Goal: Information Seeking & Learning: Find specific fact

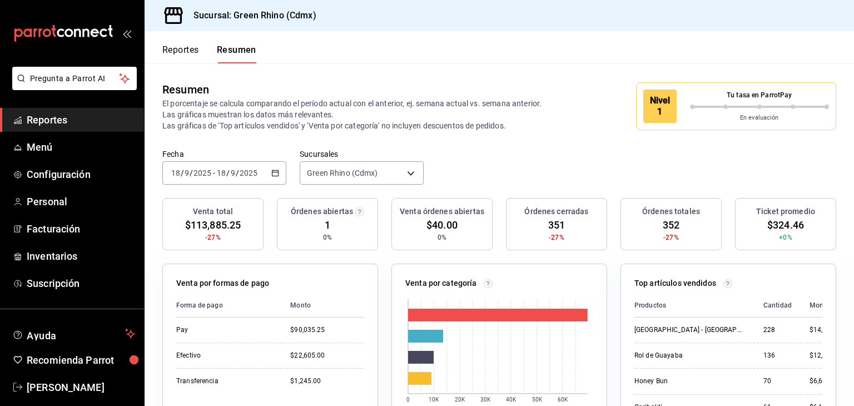
click at [182, 47] on button "Reportes" at bounding box center [180, 53] width 37 height 19
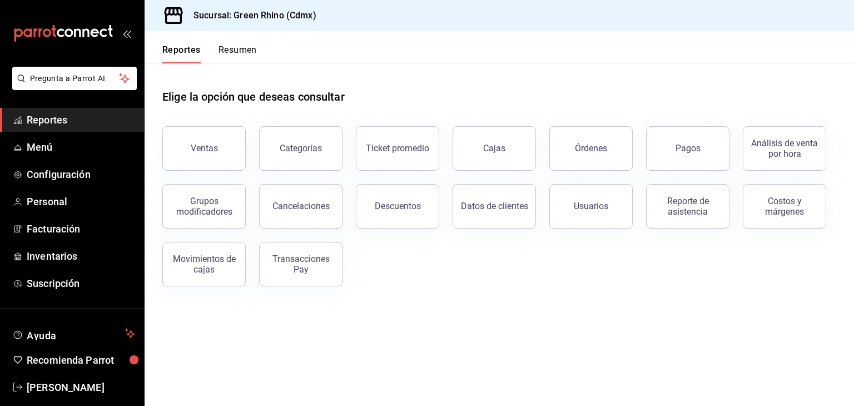
click at [227, 48] on button "Resumen" at bounding box center [237, 53] width 38 height 19
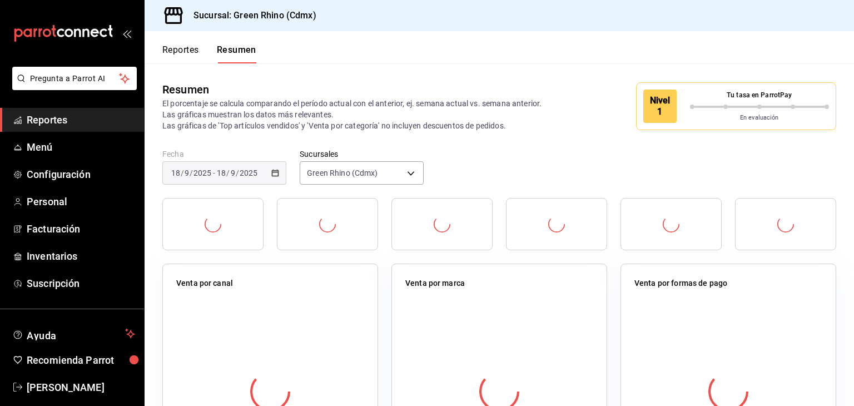
click at [195, 51] on button "Reportes" at bounding box center [180, 53] width 37 height 19
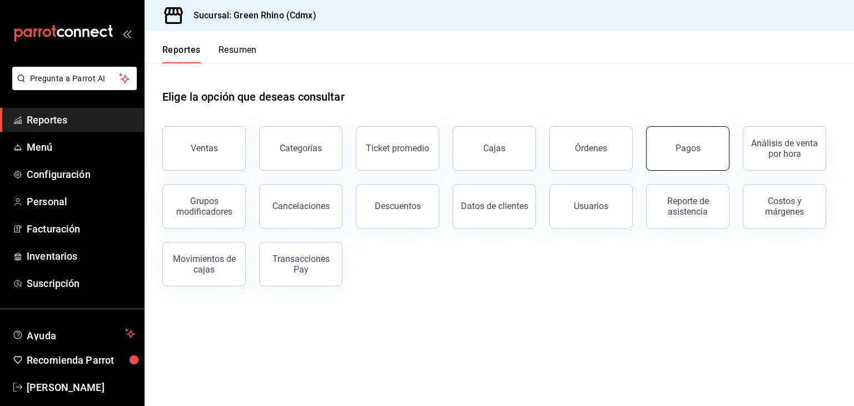
click at [684, 147] on div "Pagos" at bounding box center [687, 148] width 25 height 11
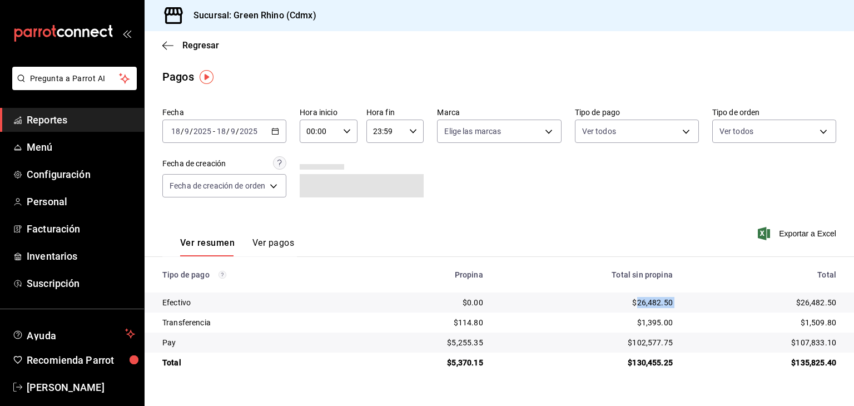
drag, startPoint x: 678, startPoint y: 310, endPoint x: 637, endPoint y: 307, distance: 40.7
click at [637, 307] on tr "Efectivo $0.00 $26,482.50 $26,482.50" at bounding box center [498, 302] width 709 height 20
drag, startPoint x: 839, startPoint y: 341, endPoint x: 797, endPoint y: 343, distance: 42.3
click at [797, 343] on td "$107,833.10" at bounding box center [767, 342] width 172 height 20
copy div "107,833.10"
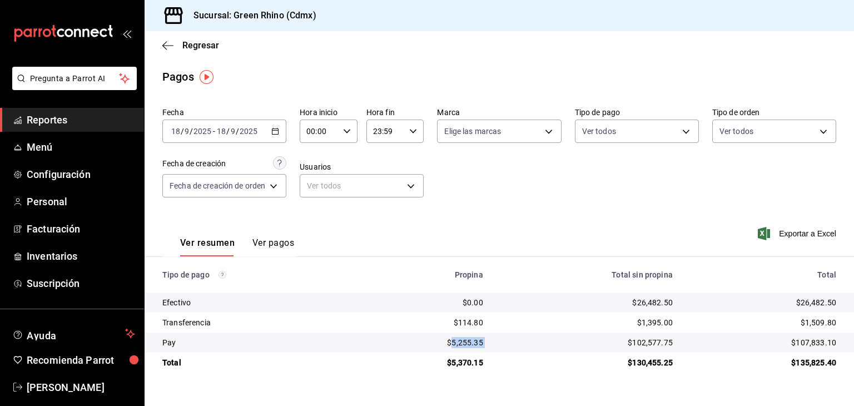
drag, startPoint x: 491, startPoint y: 345, endPoint x: 455, endPoint y: 344, distance: 36.1
click at [455, 344] on tr "Pay $5,255.35 $102,577.75 $107,833.10" at bounding box center [498, 342] width 709 height 20
copy div "5,255.35"
drag, startPoint x: 840, startPoint y: 321, endPoint x: 806, endPoint y: 318, distance: 34.0
click at [806, 318] on td "$1,509.80" at bounding box center [767, 322] width 172 height 20
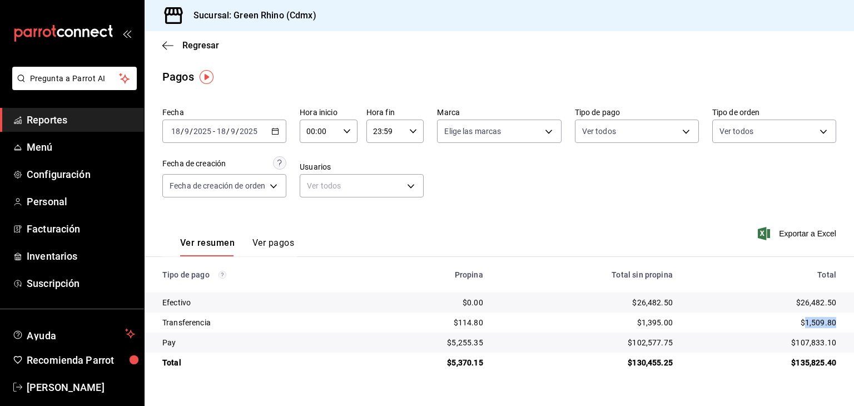
copy div "1,509.80"
click at [198, 49] on span "Regresar" at bounding box center [200, 45] width 37 height 11
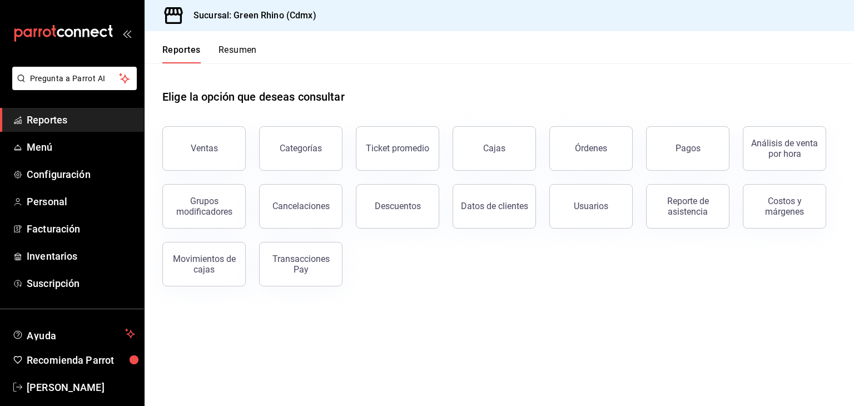
click at [223, 53] on button "Resumen" at bounding box center [237, 53] width 38 height 19
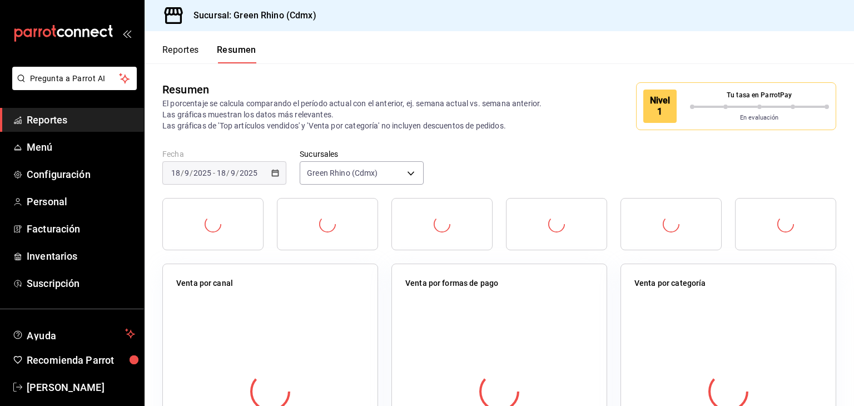
click at [704, 109] on div "En evaluación" at bounding box center [759, 116] width 139 height 14
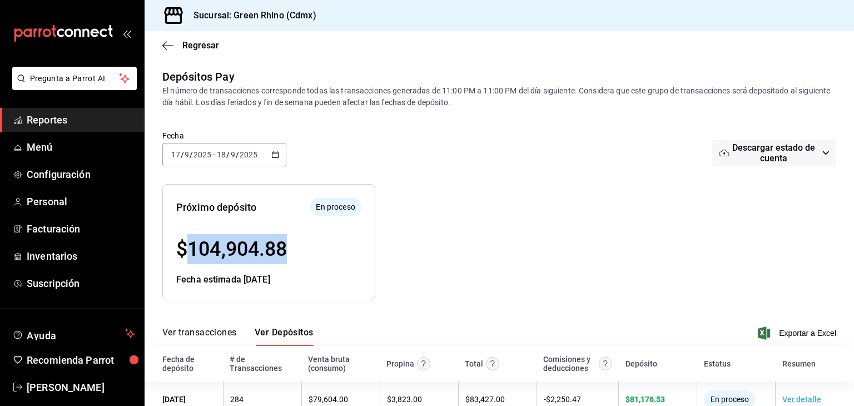
drag, startPoint x: 271, startPoint y: 246, endPoint x: 189, endPoint y: 245, distance: 82.3
click at [189, 245] on div "$ 104,904.88" at bounding box center [268, 249] width 185 height 30
copy span "104,904.88"
click at [185, 37] on div "Regresar" at bounding box center [498, 45] width 709 height 28
